Goal: Find specific page/section: Find specific page/section

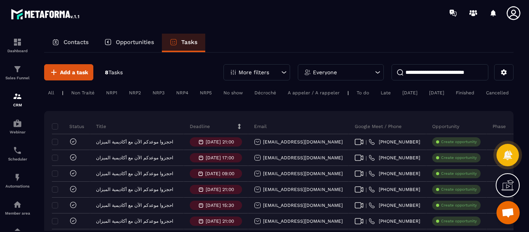
click at [189, 40] on p "Tasks" at bounding box center [189, 42] width 16 height 7
click at [16, 45] on img at bounding box center [17, 42] width 9 height 9
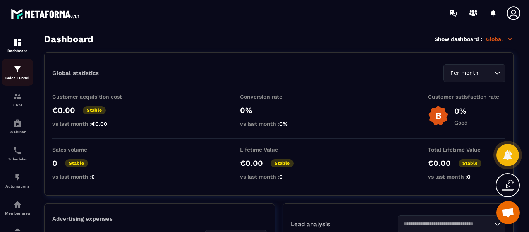
click at [17, 70] on img at bounding box center [17, 69] width 9 height 9
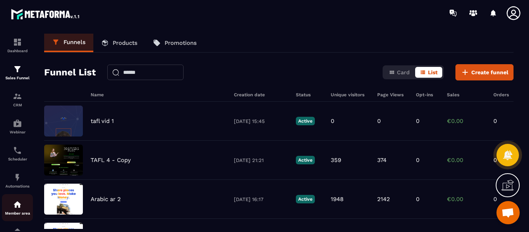
click at [20, 207] on img at bounding box center [17, 204] width 9 height 9
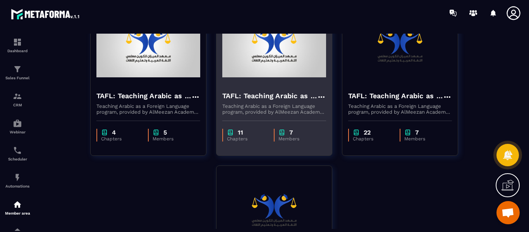
scroll to position [77, 0]
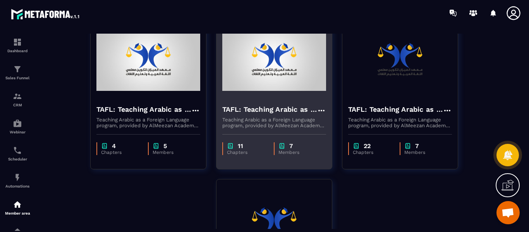
click at [264, 113] on h4 "TAFL: Teaching Arabic as a Foreign Language program - June" at bounding box center [269, 109] width 95 height 11
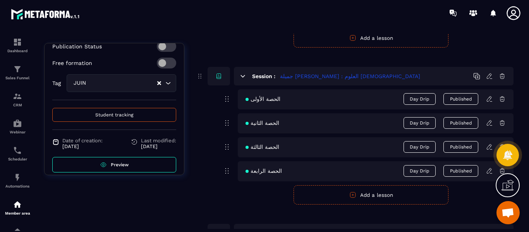
scroll to position [1007, 0]
